Goal: Find contact information: Find contact information

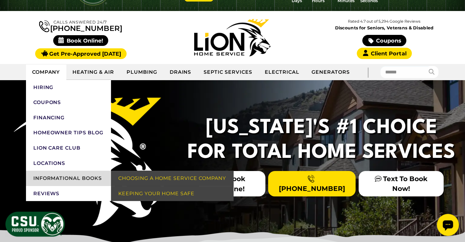
click at [69, 181] on link "Informational Books" at bounding box center [68, 178] width 85 height 15
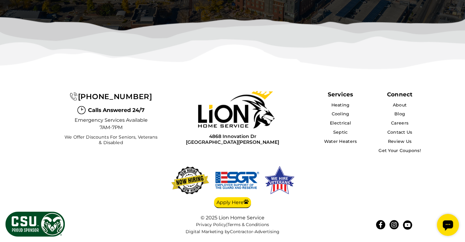
scroll to position [1550, 0]
click at [404, 135] on link "Contact Us" at bounding box center [399, 132] width 25 height 6
